Goal: Find specific fact

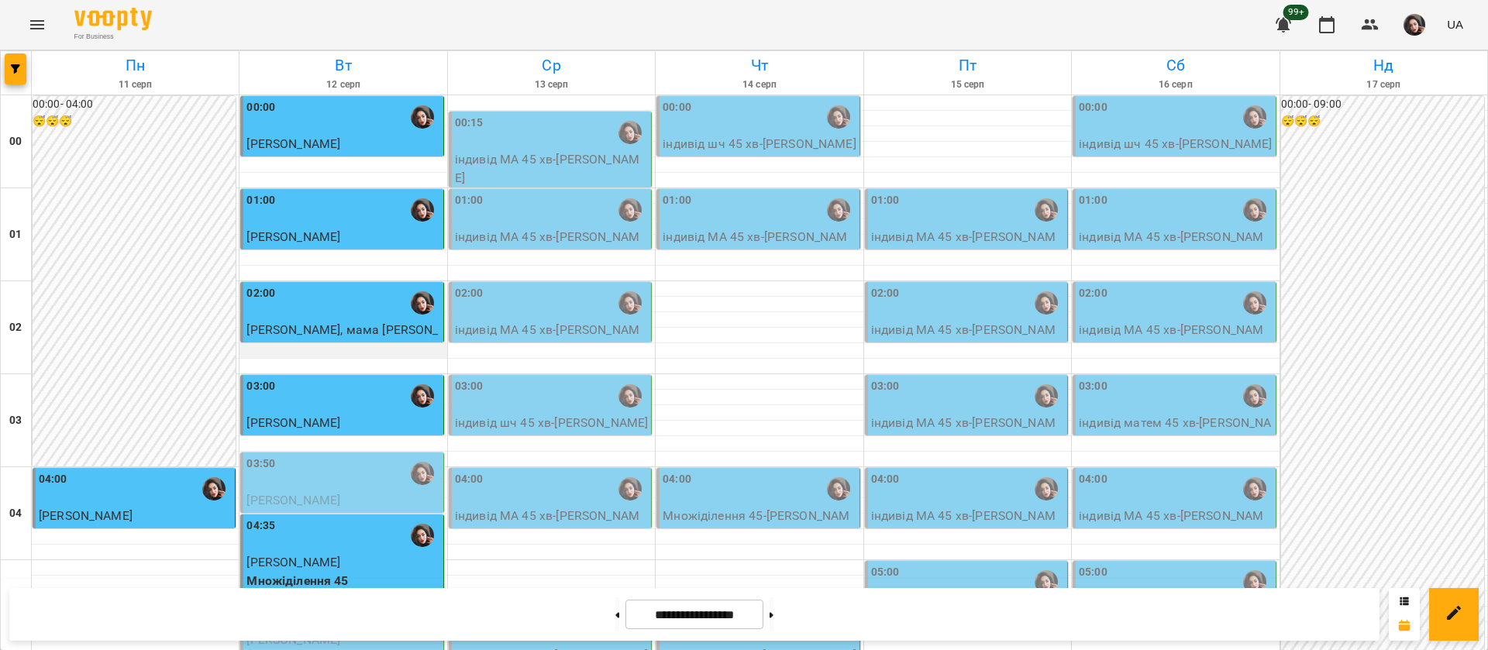
scroll to position [1631, 0]
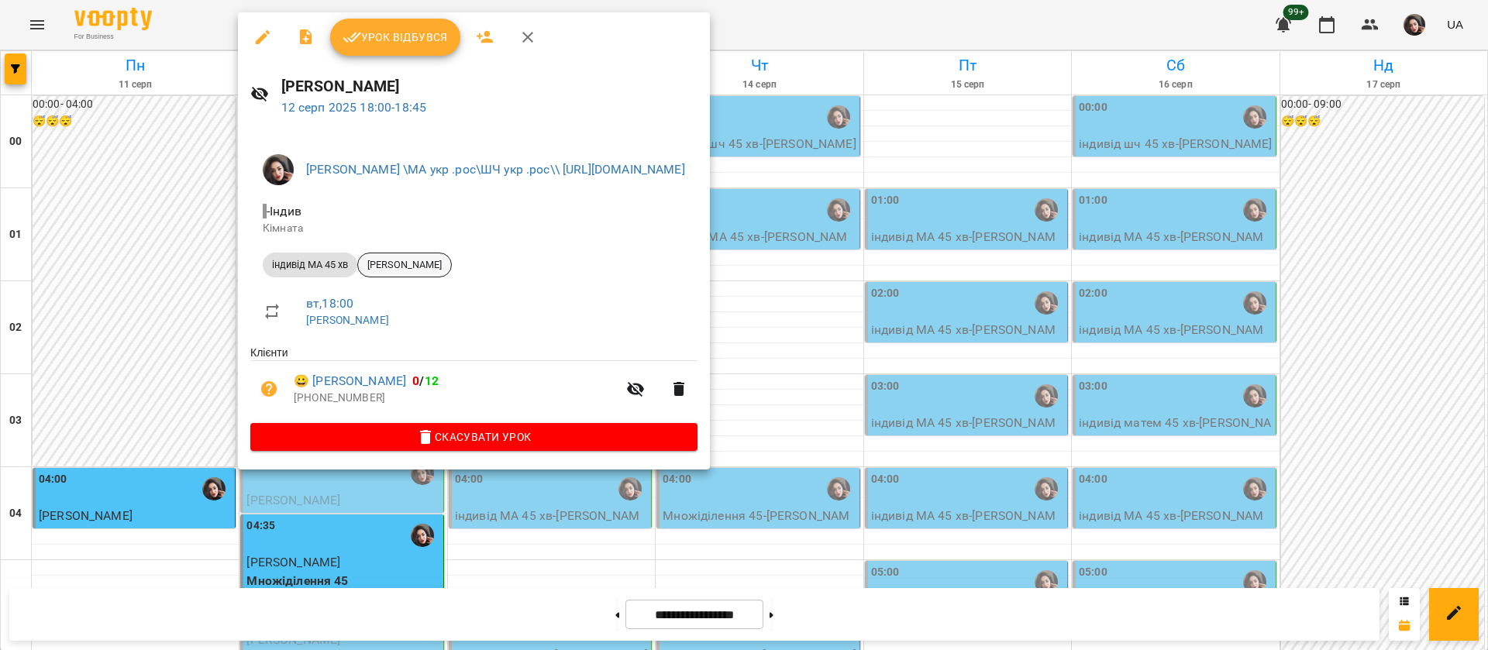
click at [405, 260] on span "[PERSON_NAME]" at bounding box center [404, 265] width 93 height 14
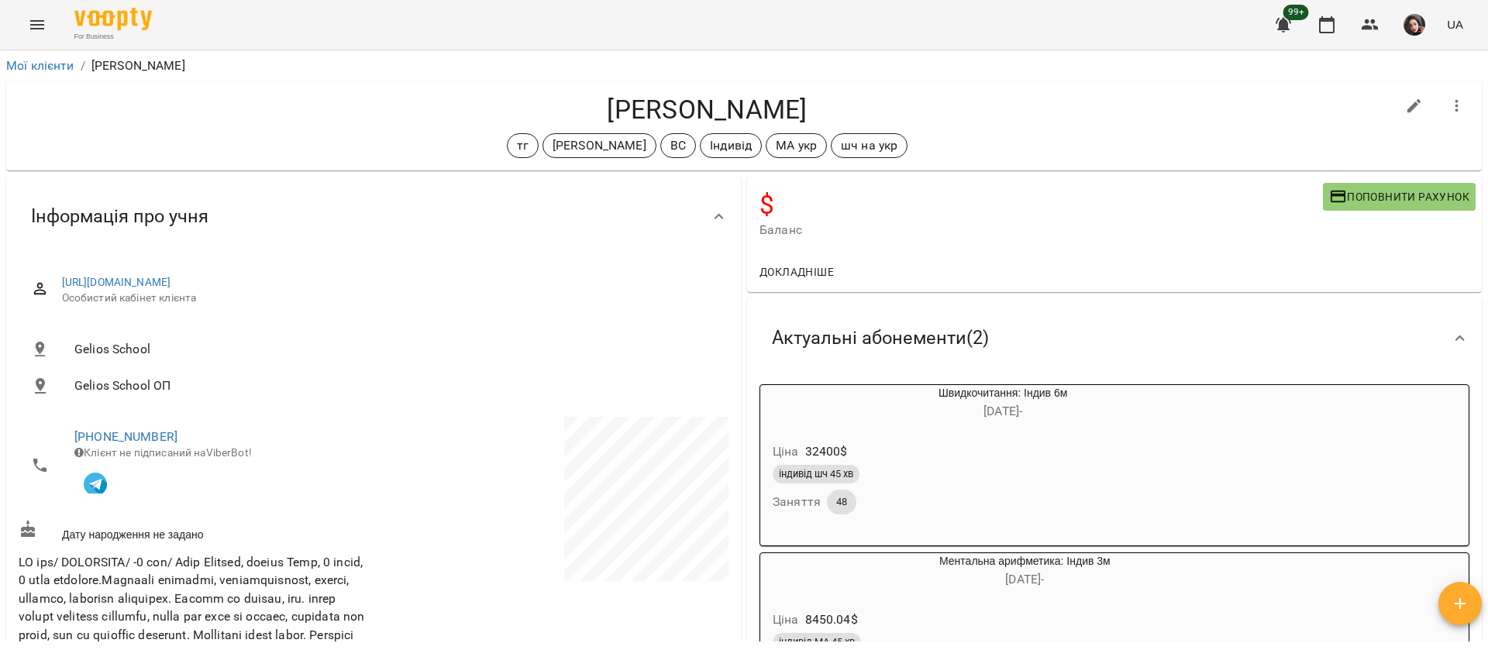
drag, startPoint x: 587, startPoint y: 101, endPoint x: 814, endPoint y: 91, distance: 227.3
click at [814, 91] on div "Вікторія Doskaliuk тг Оксана Михайлишин ВС Індивід МА укр шч на укр" at bounding box center [744, 125] width 1476 height 89
copy h4 "[PERSON_NAME]"
